Goal: Find specific page/section: Find specific page/section

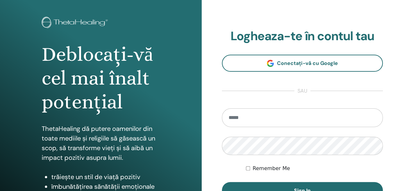
scroll to position [64, 0]
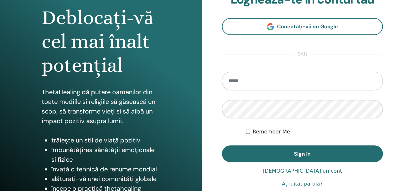
click at [245, 82] on input "email" at bounding box center [302, 81] width 161 height 19
click at [251, 77] on input "email" at bounding box center [302, 81] width 161 height 19
type input "**********"
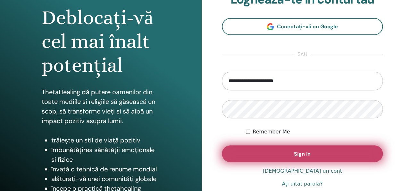
click at [306, 153] on span "Sign In" at bounding box center [302, 153] width 17 height 7
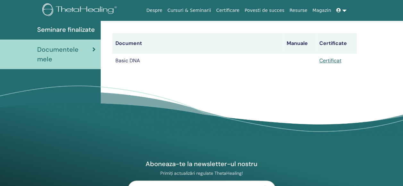
scroll to position [90, 0]
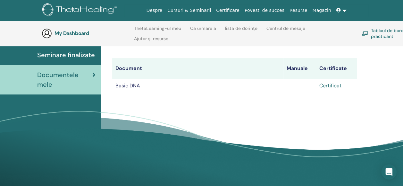
click at [331, 84] on link "Certificat" at bounding box center [330, 85] width 22 height 7
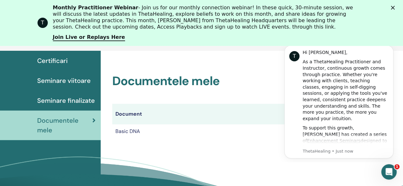
scroll to position [0, 0]
